Goal: Information Seeking & Learning: Learn about a topic

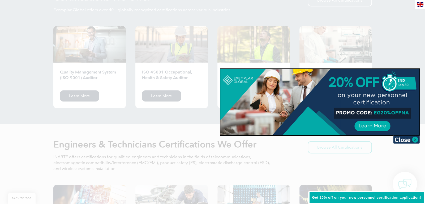
scroll to position [574, 0]
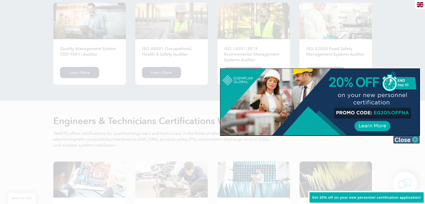
click at [413, 138] on img at bounding box center [406, 139] width 27 height 8
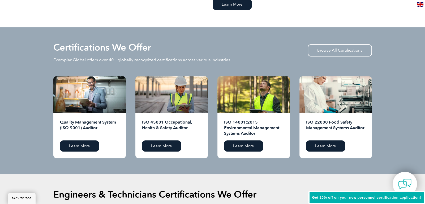
scroll to position [499, 0]
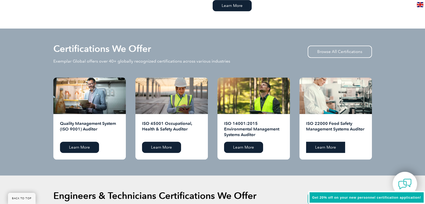
click at [328, 145] on link "Learn More" at bounding box center [325, 146] width 39 height 11
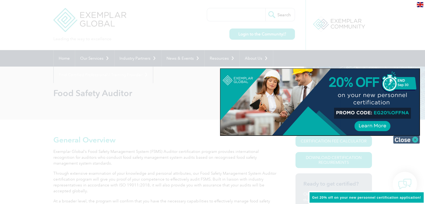
click at [404, 141] on img at bounding box center [406, 139] width 27 height 8
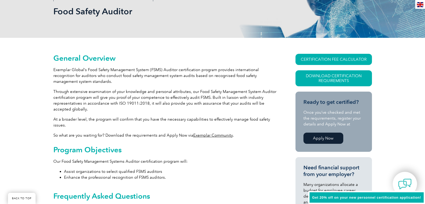
scroll to position [53, 0]
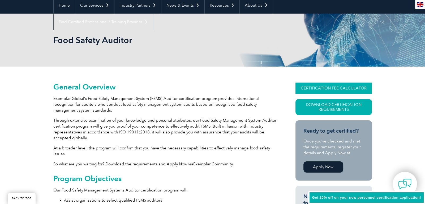
click at [315, 89] on link "CERTIFICATION FEE CALCULATOR" at bounding box center [334, 87] width 77 height 11
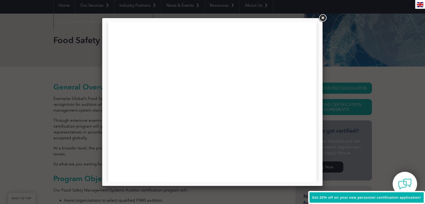
scroll to position [94, 0]
click at [343, 39] on div at bounding box center [212, 102] width 425 height 204
